Goal: Information Seeking & Learning: Check status

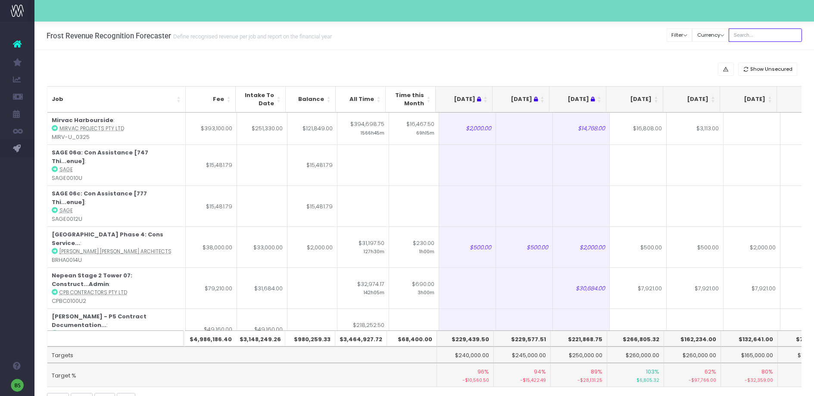
click at [757, 29] on input "text" at bounding box center [765, 34] width 73 height 13
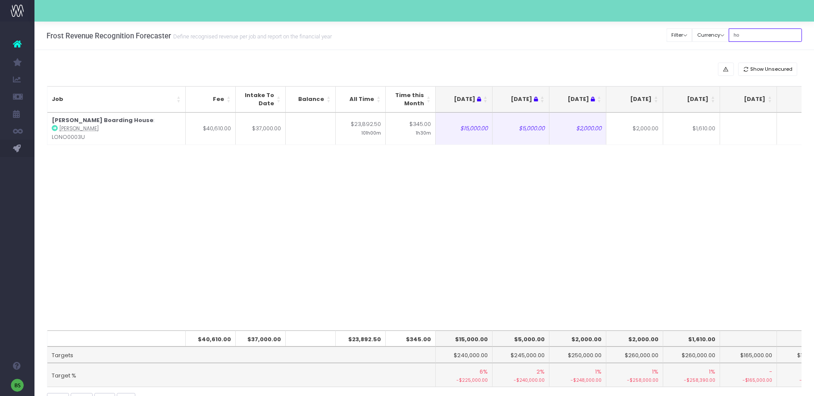
type input "h"
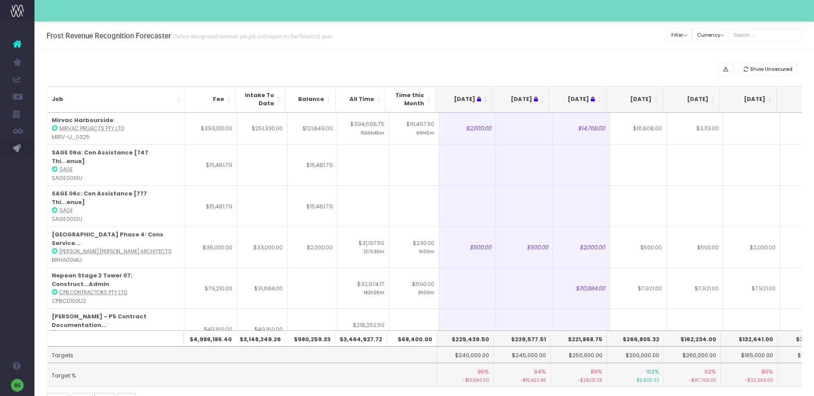
click at [636, 341] on th "$266,805.32" at bounding box center [635, 338] width 57 height 16
drag, startPoint x: 628, startPoint y: 337, endPoint x: 658, endPoint y: 337, distance: 30.6
click at [658, 337] on th "$266,805.32" at bounding box center [635, 338] width 57 height 16
copy th "266,805.32"
click at [699, 339] on th "$162,234.00" at bounding box center [692, 338] width 57 height 16
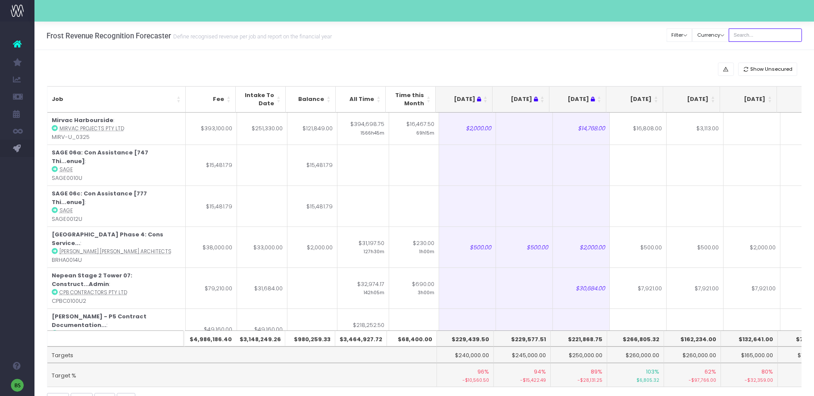
click at [759, 32] on input "text" at bounding box center [765, 34] width 73 height 13
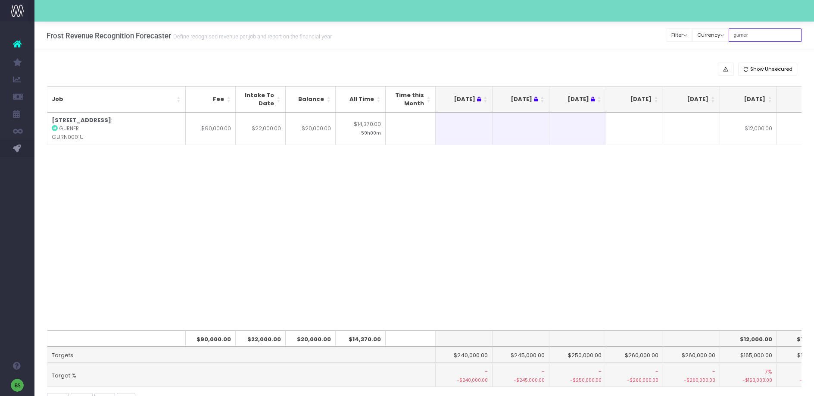
type input "gurner"
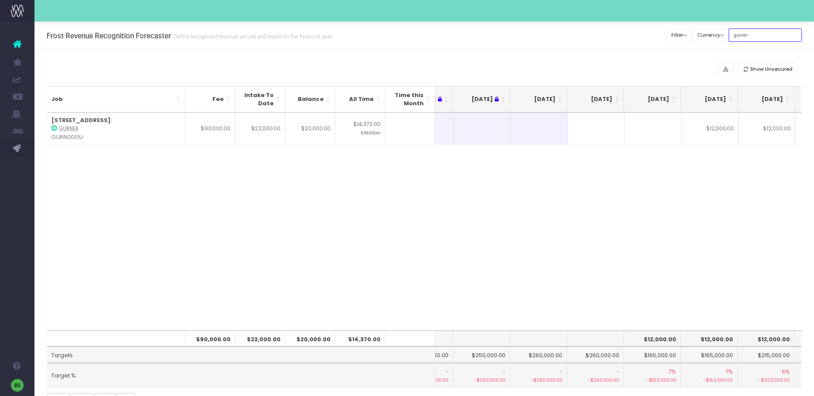
scroll to position [0, 38]
click at [769, 35] on input "gurner" at bounding box center [765, 34] width 73 height 13
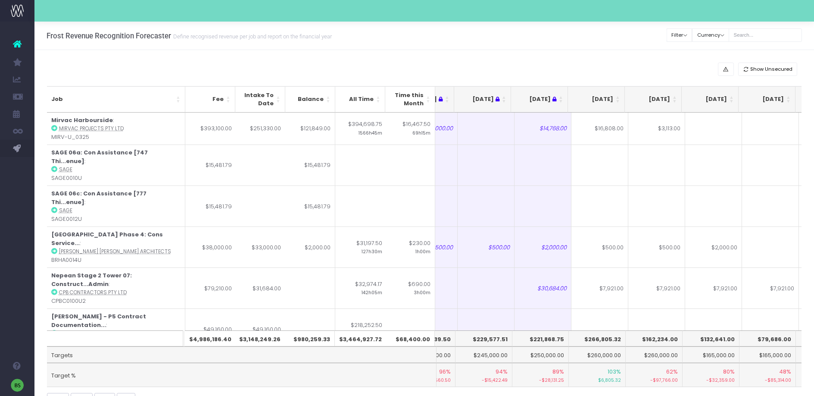
click at [664, 339] on th "$162,234.00" at bounding box center [654, 338] width 57 height 16
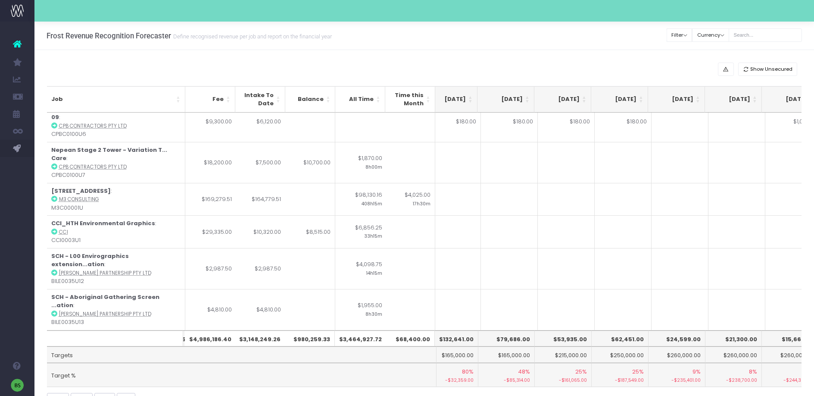
scroll to position [0, 0]
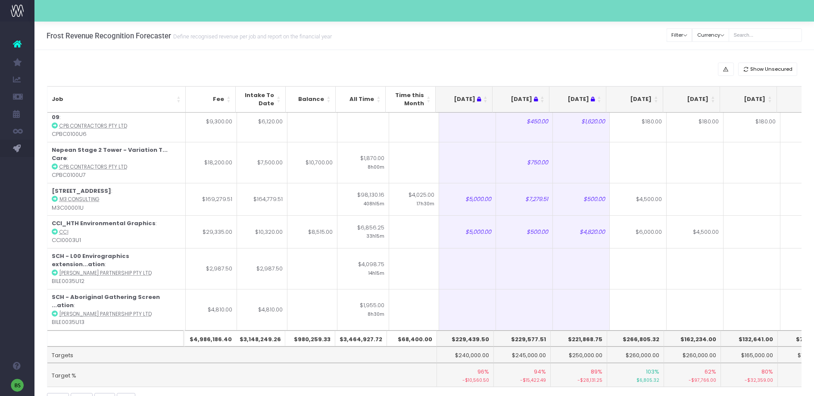
click at [654, 97] on th "[DATE]" at bounding box center [634, 99] width 57 height 26
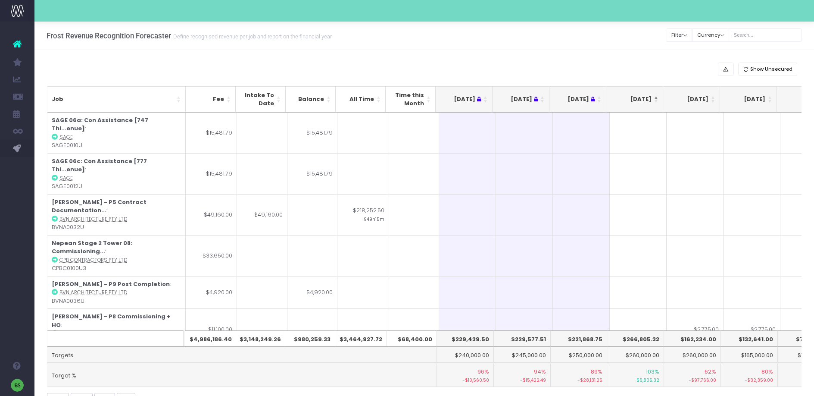
click at [658, 97] on th "[DATE]" at bounding box center [634, 99] width 57 height 26
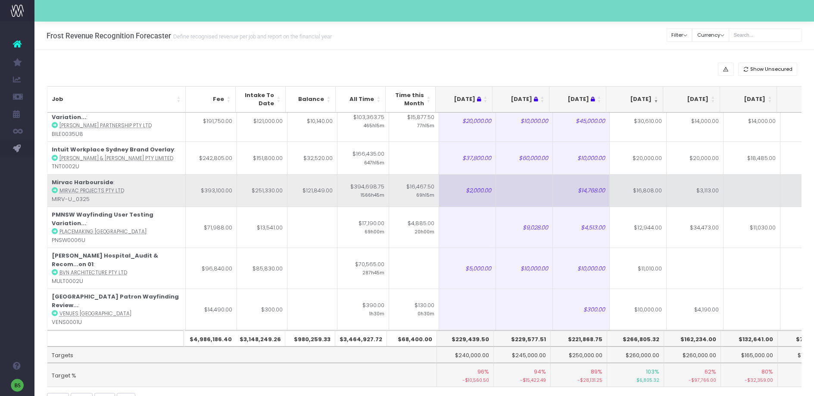
scroll to position [112, 0]
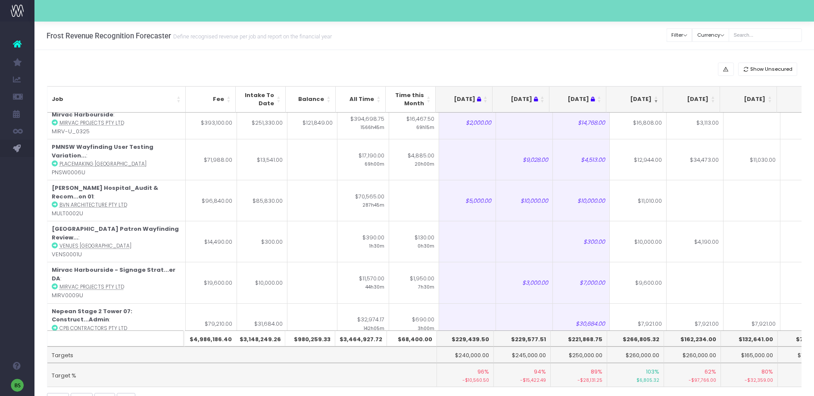
click at [699, 339] on th "$162,234.00" at bounding box center [692, 338] width 57 height 16
drag, startPoint x: 706, startPoint y: 339, endPoint x: 685, endPoint y: 337, distance: 21.2
click at [685, 337] on th "$162,234.00" at bounding box center [692, 338] width 57 height 16
copy th "162,234"
click at [764, 34] on input "text" at bounding box center [765, 34] width 73 height 13
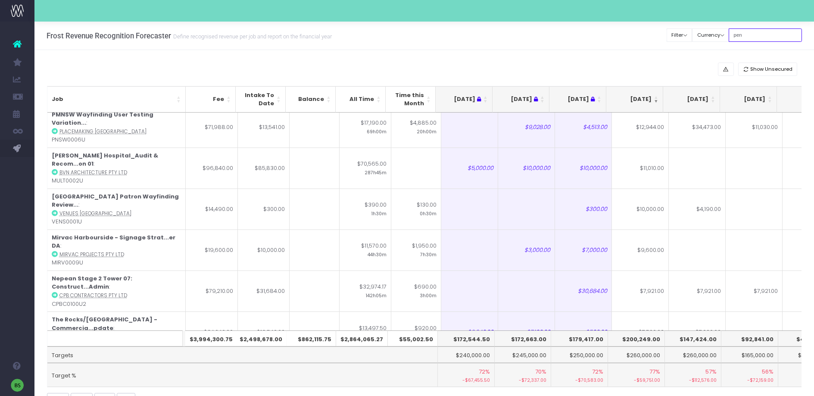
scroll to position [0, 0]
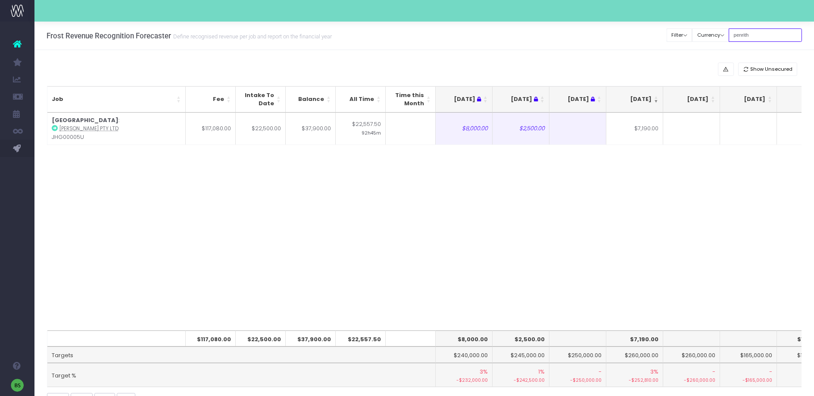
type input "penrith"
click at [644, 221] on div "Job Fee Intake To Date Balance All Time Time this Month Jul 25 Aug 25 Sep 25 Oc…" at bounding box center [424, 221] width 755 height 218
click at [492, 266] on div "Job Fee Intake To Date Balance All Time Time this Month Jul 25 Aug 25 Sep 25 Oc…" at bounding box center [424, 221] width 755 height 218
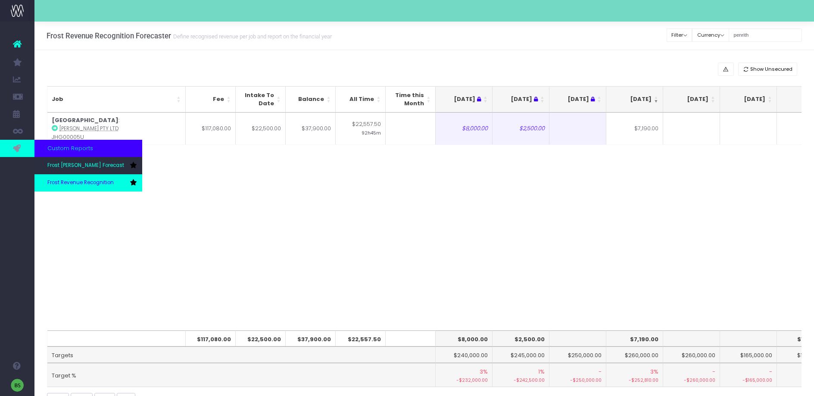
click at [72, 183] on span "Frost Revenue Recognition" at bounding box center [80, 183] width 66 height 8
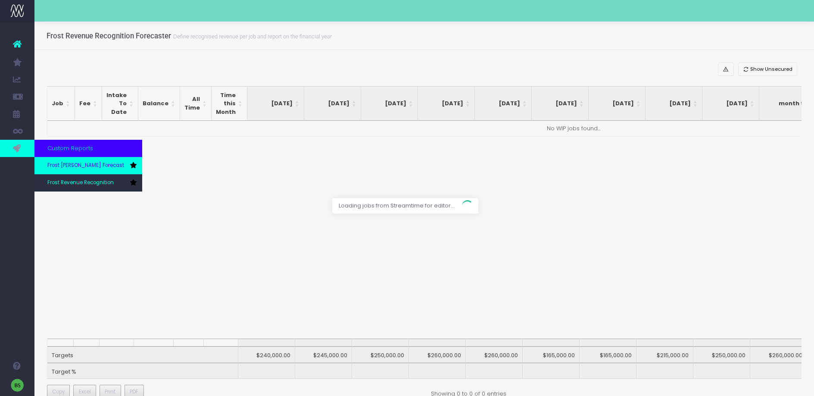
click at [64, 165] on span "Frost [PERSON_NAME] Forecast" at bounding box center [85, 166] width 77 height 8
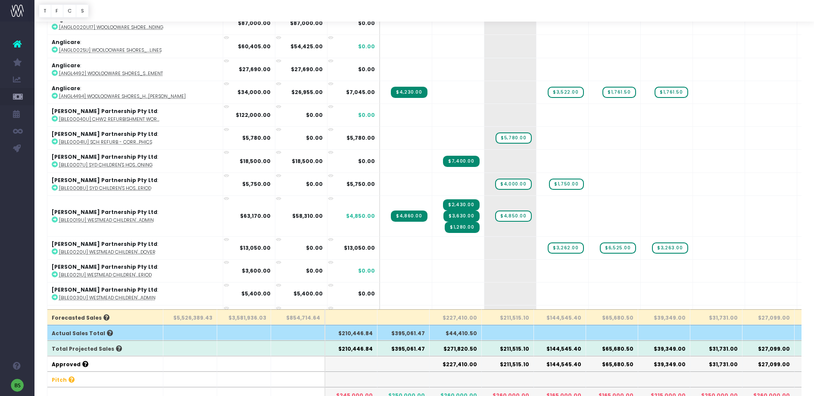
scroll to position [168, 0]
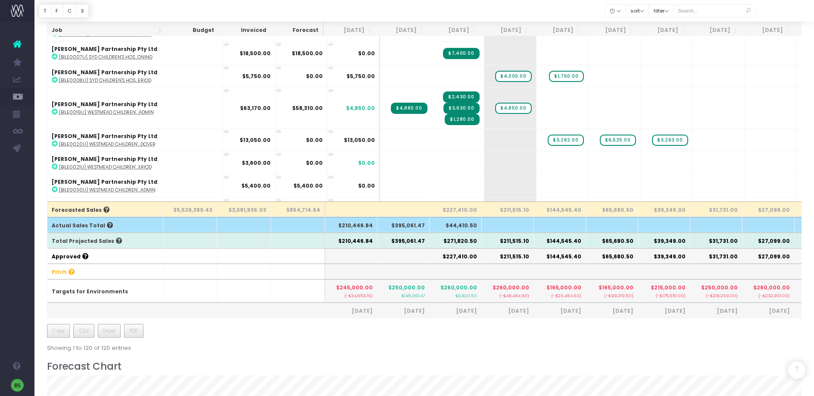
click at [458, 212] on th "$227,410.00" at bounding box center [456, 209] width 52 height 16
drag, startPoint x: 449, startPoint y: 208, endPoint x: 478, endPoint y: 209, distance: 28.5
click at [478, 209] on th "$227,410.00" at bounding box center [456, 209] width 52 height 16
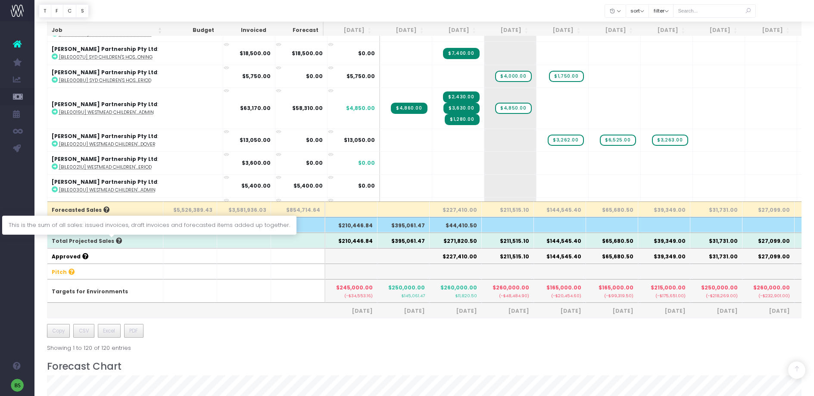
click at [114, 240] on icon at bounding box center [118, 240] width 8 height 6
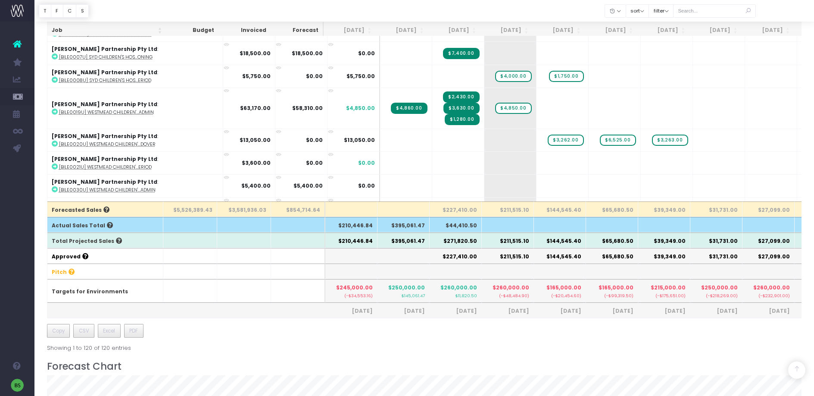
click at [445, 237] on th "$271,820.50" at bounding box center [456, 240] width 52 height 16
drag, startPoint x: 451, startPoint y: 240, endPoint x: 469, endPoint y: 240, distance: 18.5
click at [470, 240] on th "$271,820.50" at bounding box center [456, 240] width 52 height 16
click at [467, 241] on th "$271,820.50" at bounding box center [456, 240] width 52 height 16
drag, startPoint x: 450, startPoint y: 241, endPoint x: 477, endPoint y: 240, distance: 27.6
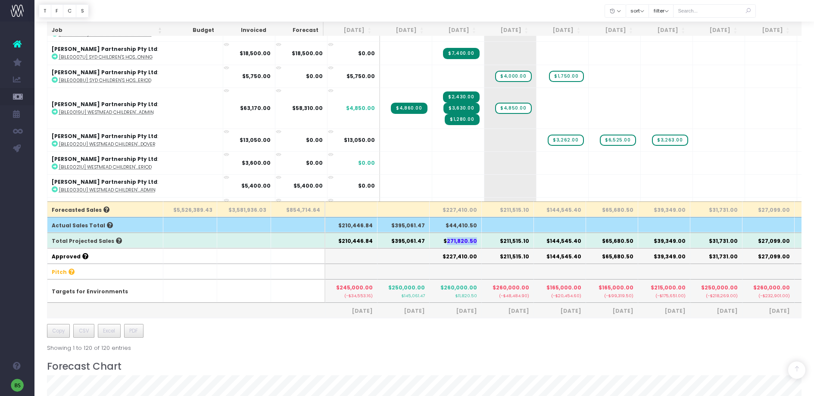
click at [477, 240] on th "$271,820.50" at bounding box center [456, 240] width 52 height 16
copy th "271,820.50"
click at [510, 240] on th "$211,515.10" at bounding box center [508, 240] width 52 height 16
drag, startPoint x: 505, startPoint y: 240, endPoint x: 529, endPoint y: 239, distance: 23.7
click at [529, 239] on th "$211,515.10" at bounding box center [508, 240] width 52 height 16
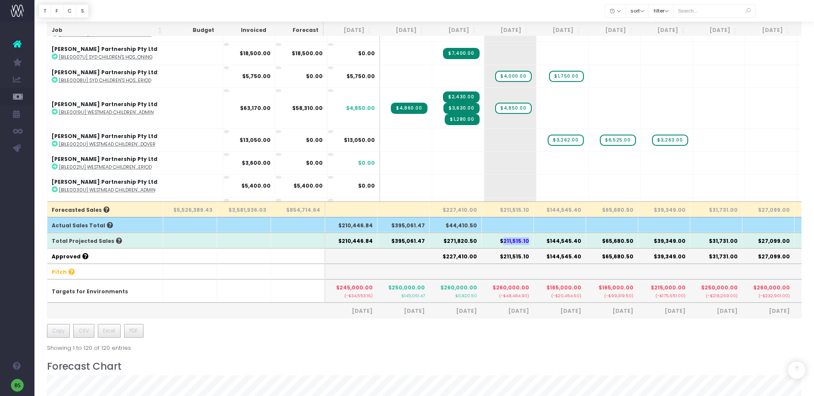
copy th "211,515.10"
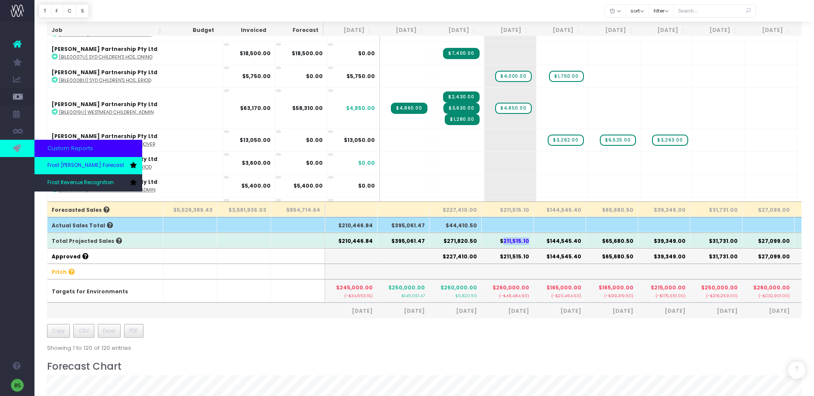
click at [78, 165] on span "Frost [PERSON_NAME] Forecast" at bounding box center [85, 166] width 77 height 8
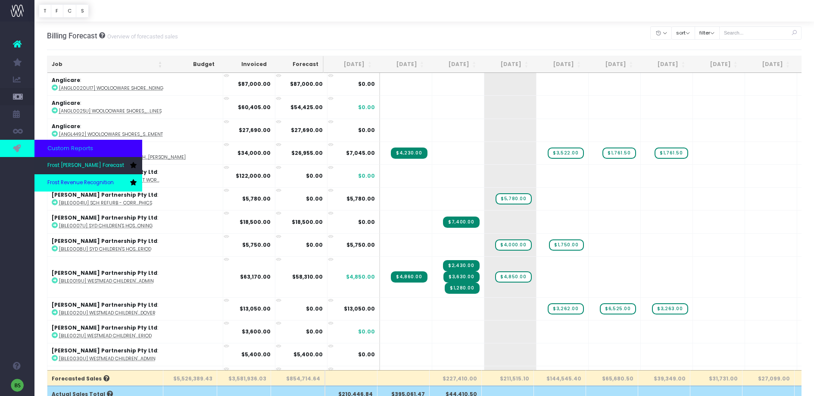
click at [72, 178] on link "Frost Revenue Recognition" at bounding box center [88, 182] width 108 height 17
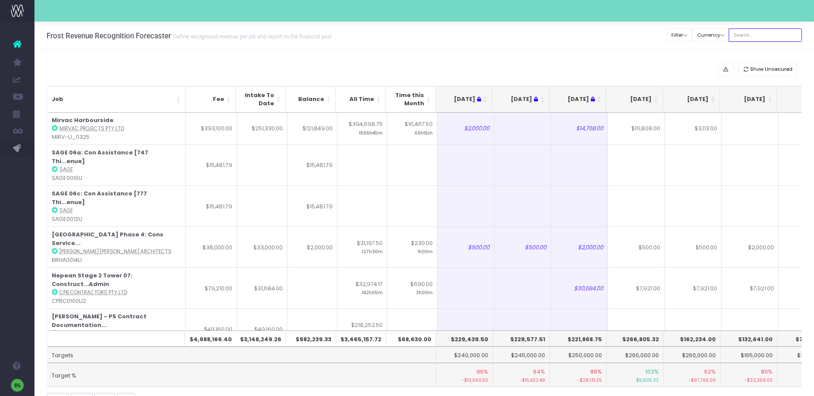
click at [770, 29] on input "text" at bounding box center [765, 34] width 73 height 13
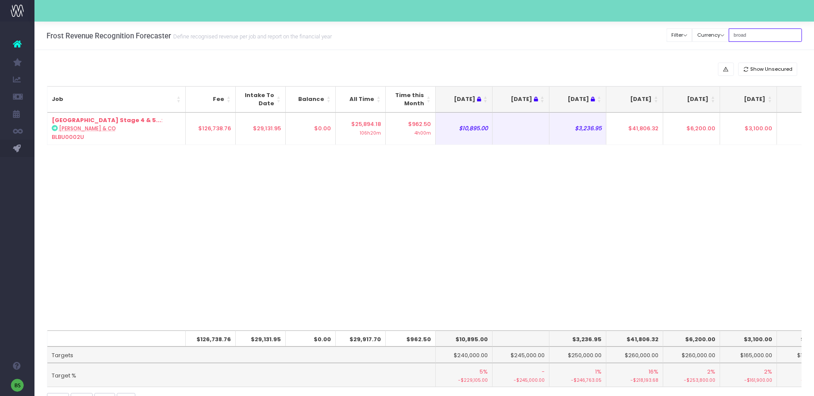
type input "broad"
click at [647, 252] on div "Job Fee Intake To Date Balance All Time Time this Month [DATE] Aug [DATE] Oct […" at bounding box center [424, 221] width 755 height 218
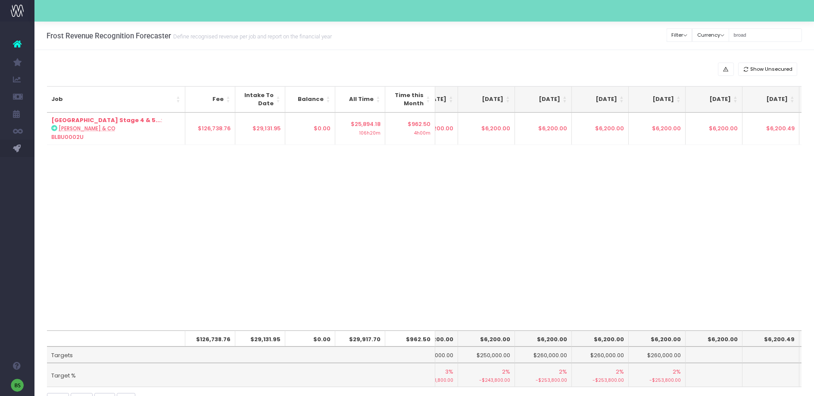
scroll to position [0, 483]
drag, startPoint x: 722, startPoint y: 128, endPoint x: 706, endPoint y: 170, distance: 45.1
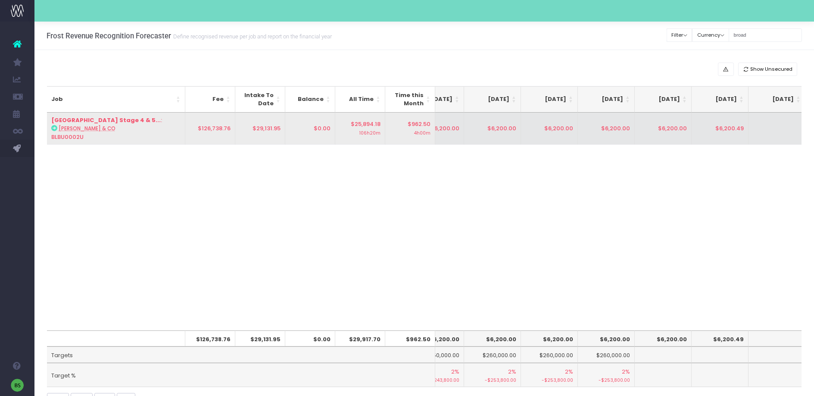
click at [720, 127] on td "$6,200.49" at bounding box center [720, 128] width 57 height 32
drag, startPoint x: 735, startPoint y: 128, endPoint x: 752, endPoint y: 129, distance: 17.3
click at [752, 129] on table "Job Fee Intake To Date Balance All Time Time this Month [DATE] Aug [DATE] Oct […" at bounding box center [185, 128] width 1242 height 33
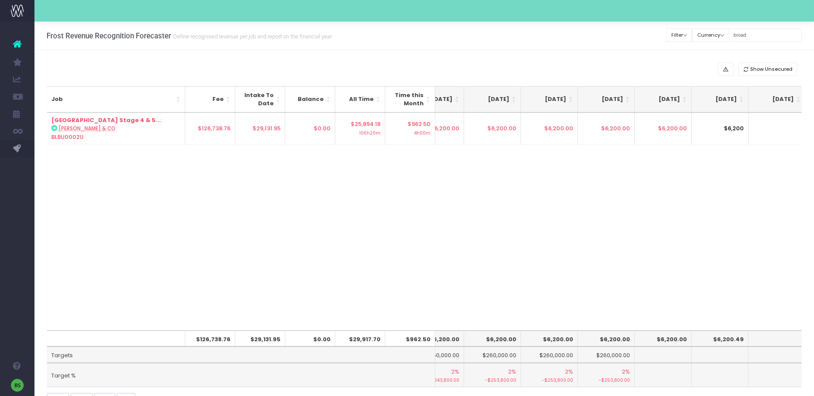
click at [706, 218] on div "Job Fee Intake To Date Balance All Time Time this Month [DATE] Aug [DATE] Oct […" at bounding box center [424, 221] width 755 height 218
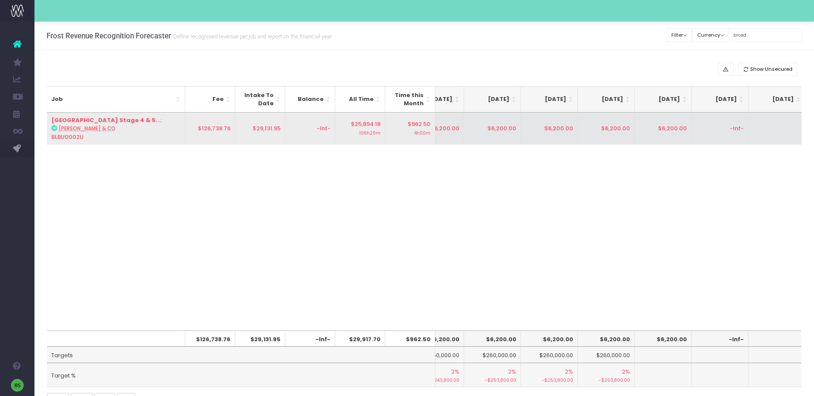
click at [699, 128] on td "-Inf-" at bounding box center [720, 128] width 57 height 32
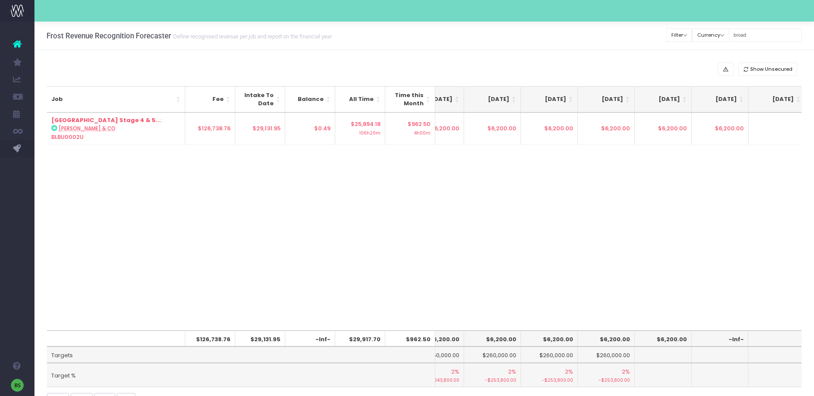
click at [595, 203] on div "Job Fee Intake To Date Balance All Time Time this Month [DATE] Aug [DATE] Oct […" at bounding box center [424, 221] width 755 height 218
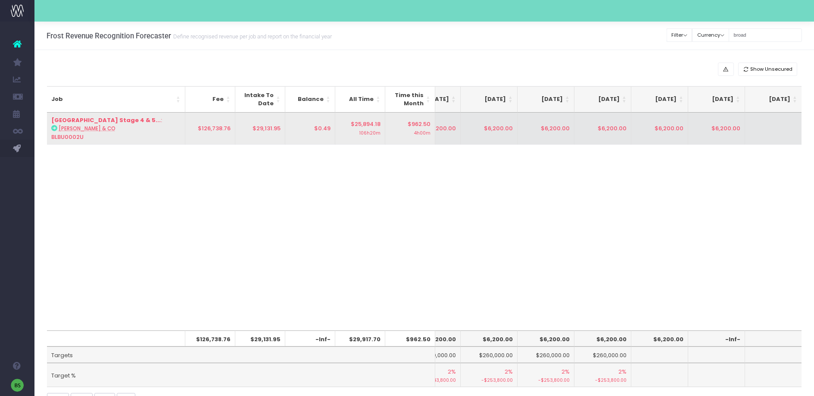
click at [729, 133] on td "$6,200.00" at bounding box center [716, 128] width 57 height 32
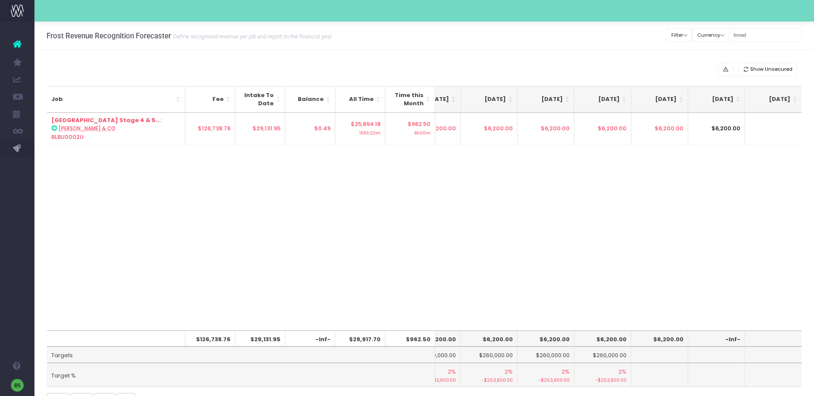
click at [734, 128] on input "$6,200.00" at bounding box center [716, 128] width 57 height 32
drag, startPoint x: 734, startPoint y: 128, endPoint x: 741, endPoint y: 128, distance: 7.3
click at [741, 128] on input "$6,200.00" at bounding box center [716, 128] width 57 height 32
click at [627, 255] on div "Job Fee Intake To Date Balance All Time Time this Month [DATE] Aug [DATE] Oct […" at bounding box center [424, 221] width 755 height 218
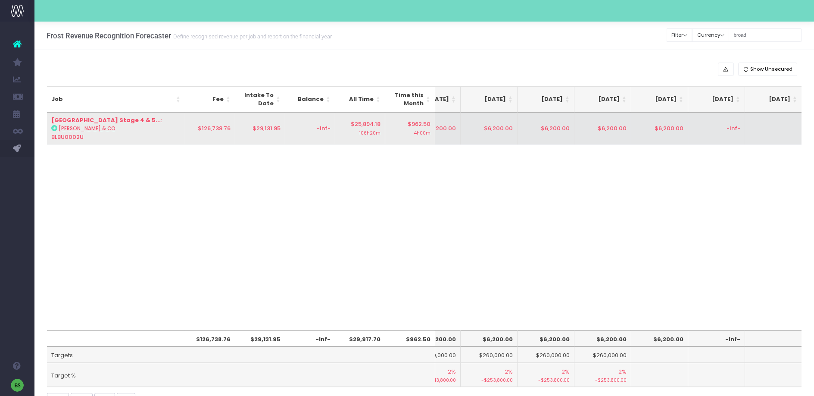
click at [709, 127] on td "-Inf-" at bounding box center [716, 128] width 57 height 32
type input "6200.49"
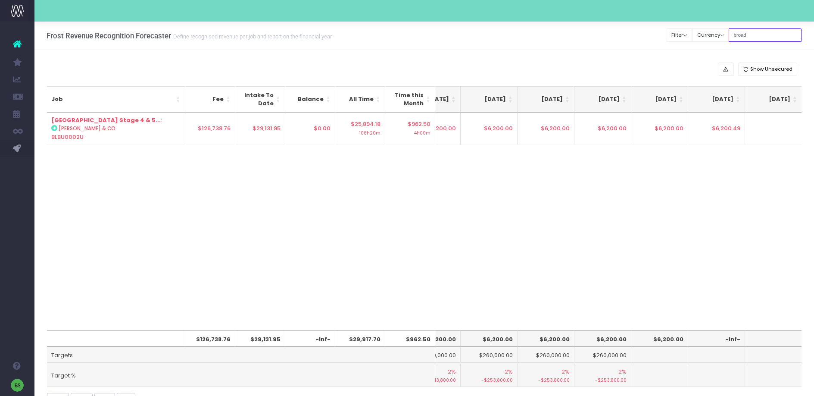
click at [776, 34] on input "broad" at bounding box center [765, 34] width 73 height 13
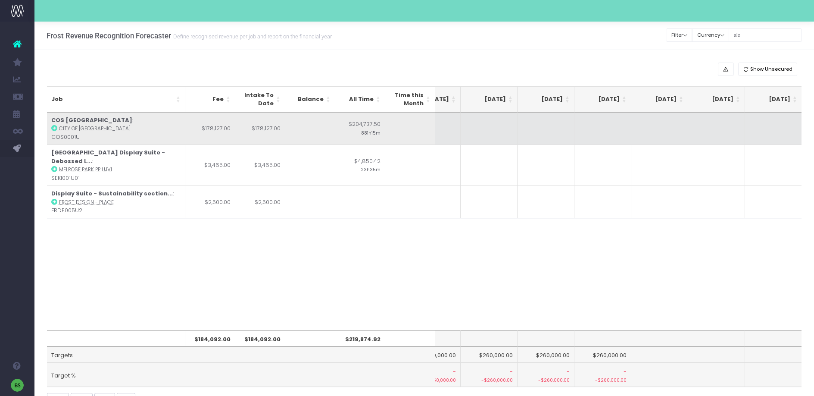
click at [56, 128] on icon at bounding box center [54, 128] width 6 height 6
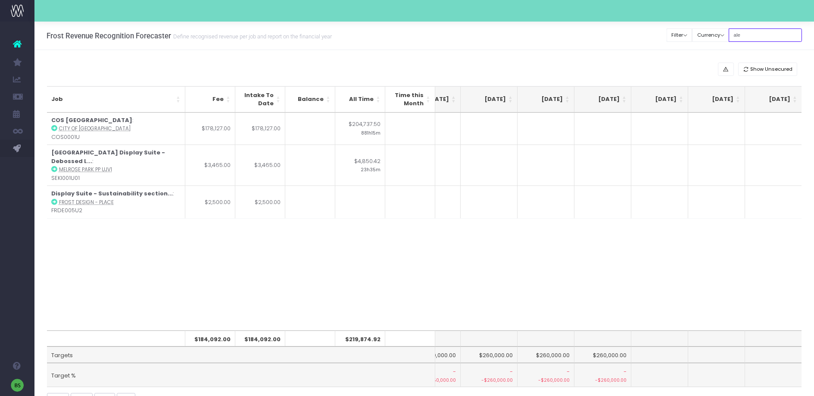
click at [772, 37] on input "ale" at bounding box center [765, 34] width 73 height 13
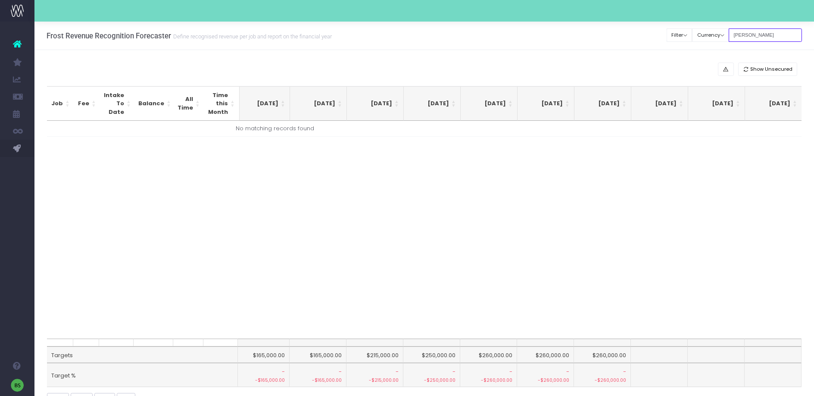
scroll to position [0, 290]
type input "a"
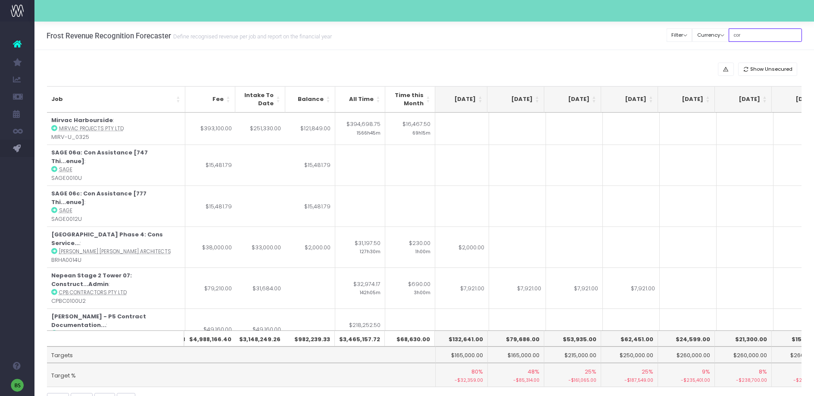
type input "coro"
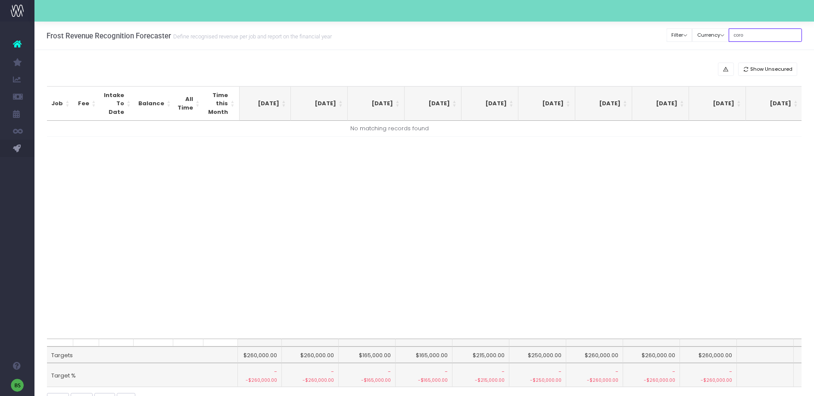
scroll to position [0, 0]
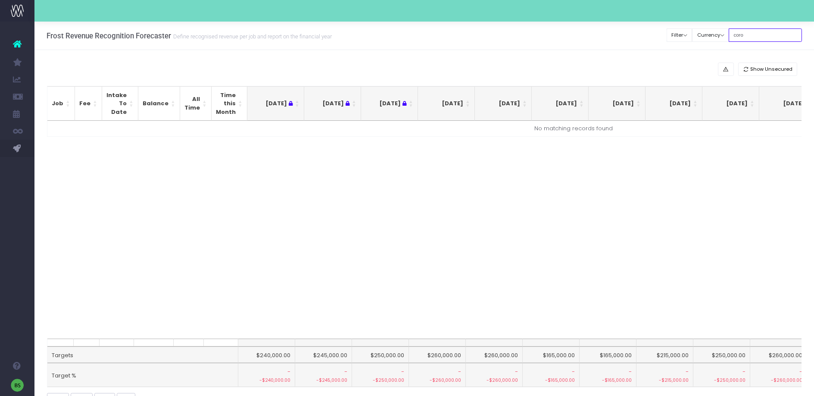
click at [757, 37] on input "coro" at bounding box center [765, 34] width 73 height 13
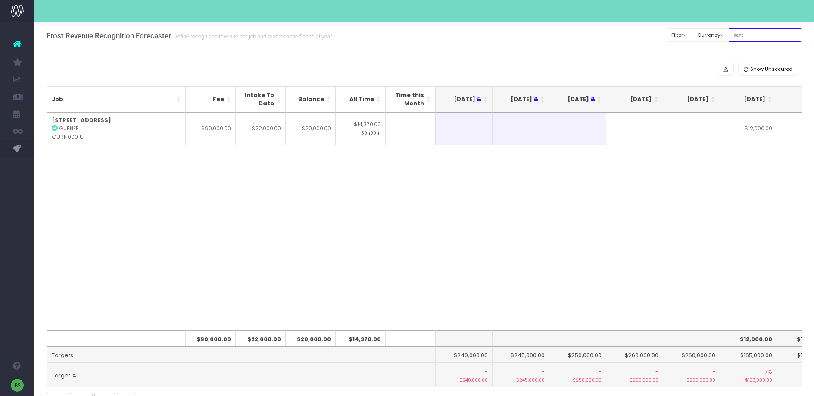
type input "kent"
